Goal: Navigation & Orientation: Go to known website

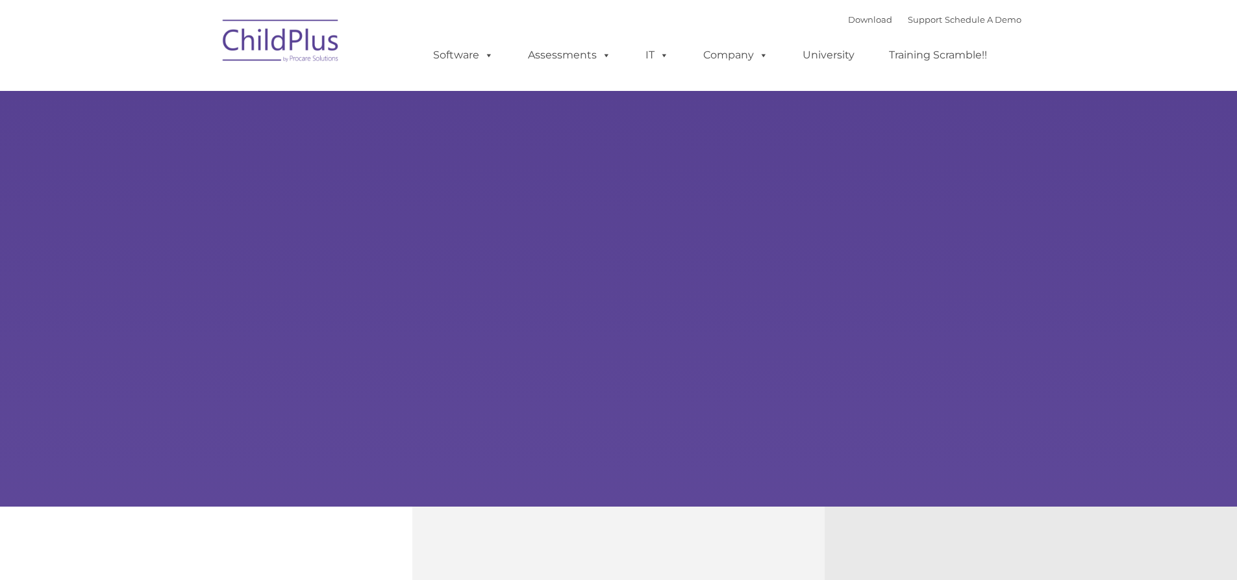
select select "MEDIUM"
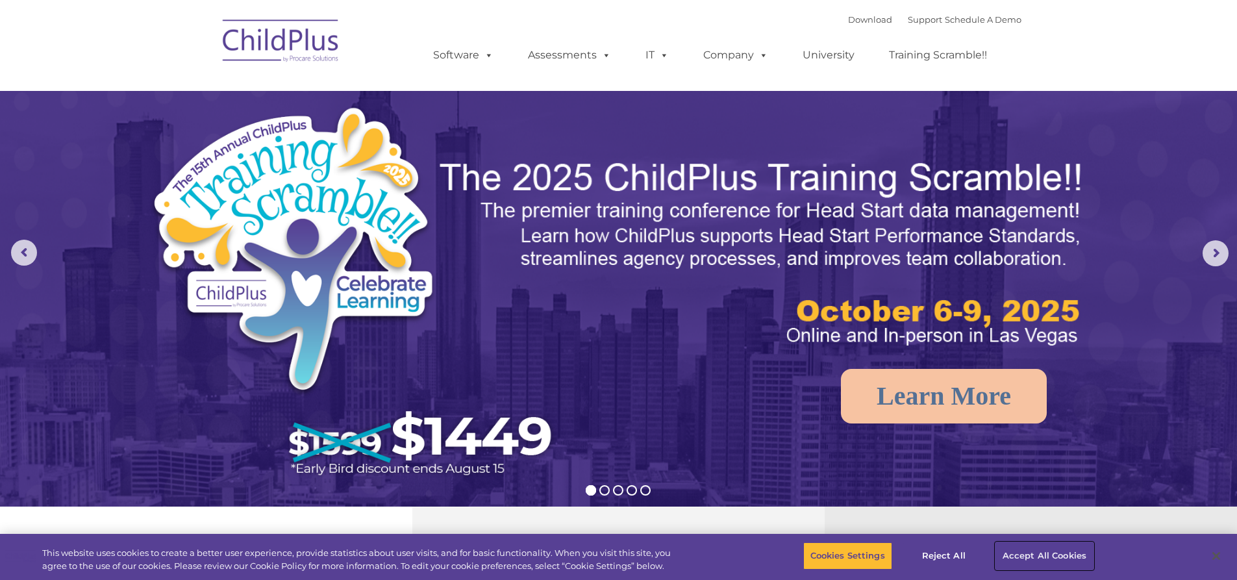
click at [1036, 560] on button "Accept All Cookies" at bounding box center [1044, 555] width 98 height 27
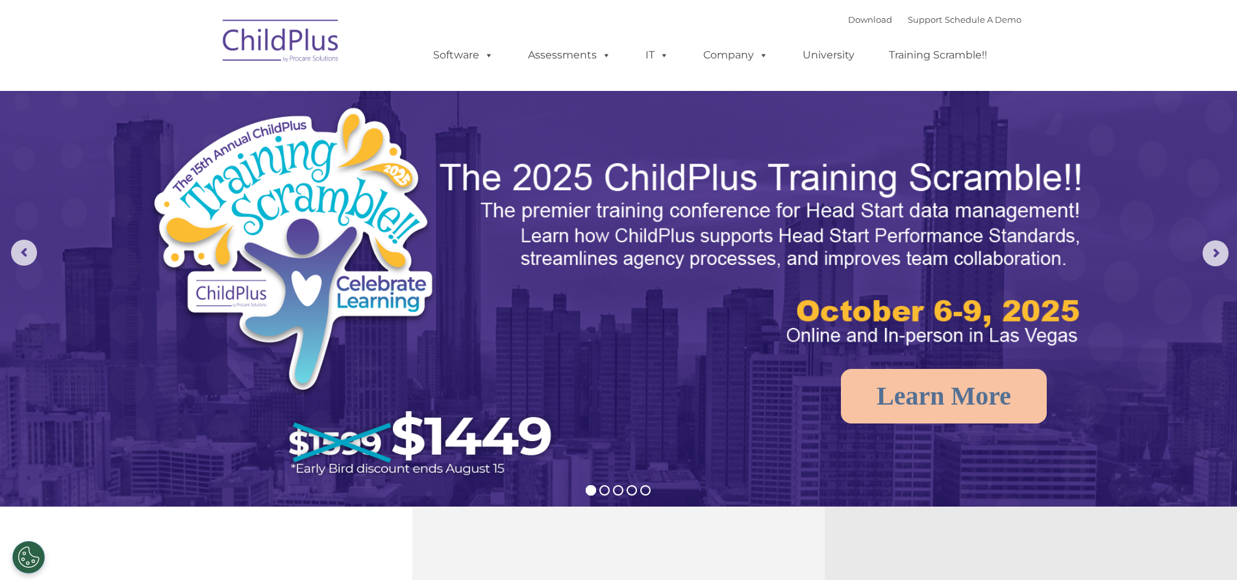
click at [295, 44] on img at bounding box center [281, 42] width 130 height 65
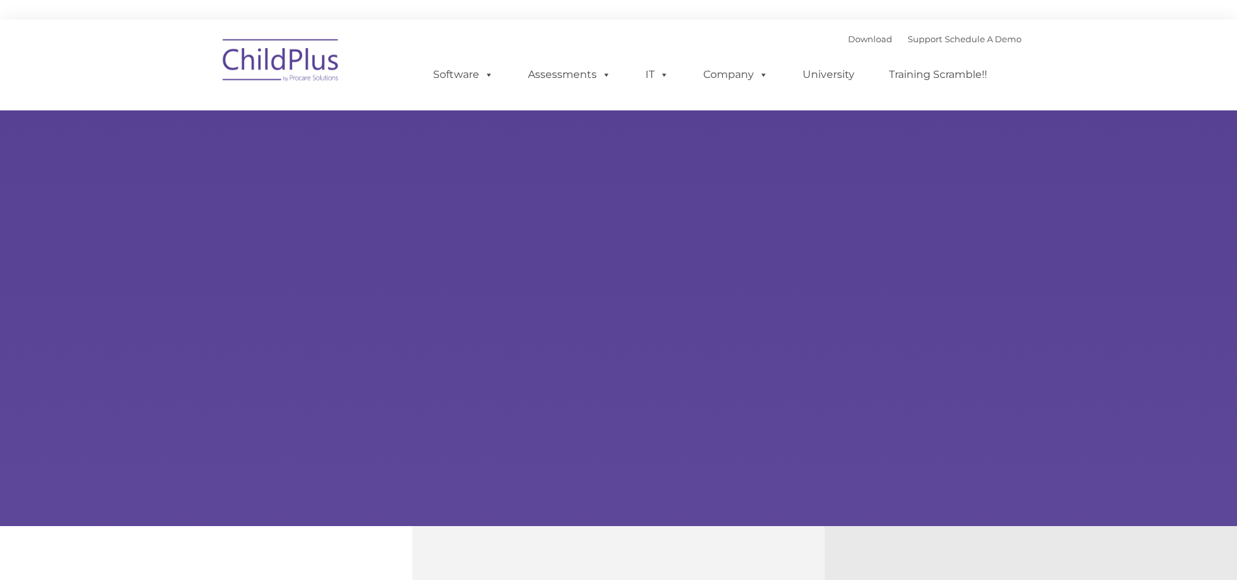
select select "MEDIUM"
